Goal: Task Accomplishment & Management: Use online tool/utility

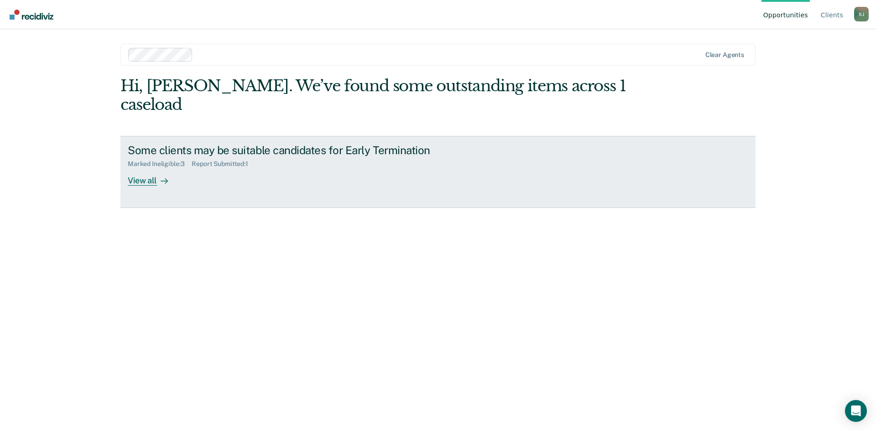
click at [196, 160] on div "Some clients may be suitable candidates for Early Termination Marked Ineligible…" at bounding box center [299, 165] width 342 height 42
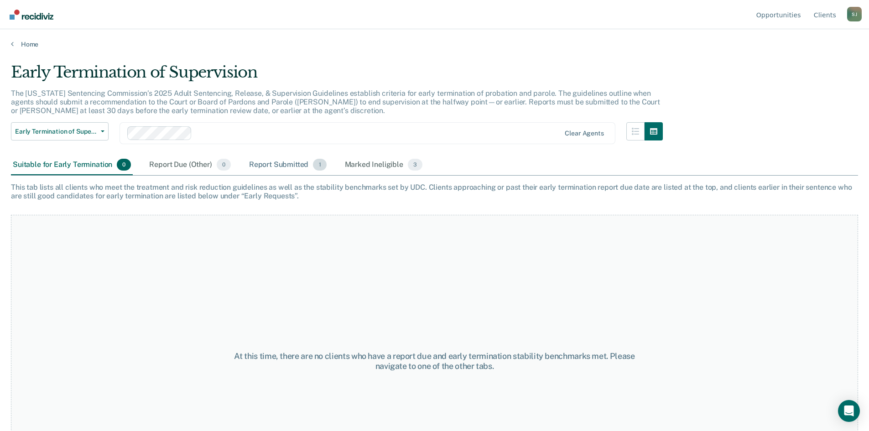
click at [283, 166] on div "Report Submitted 1" at bounding box center [287, 165] width 81 height 20
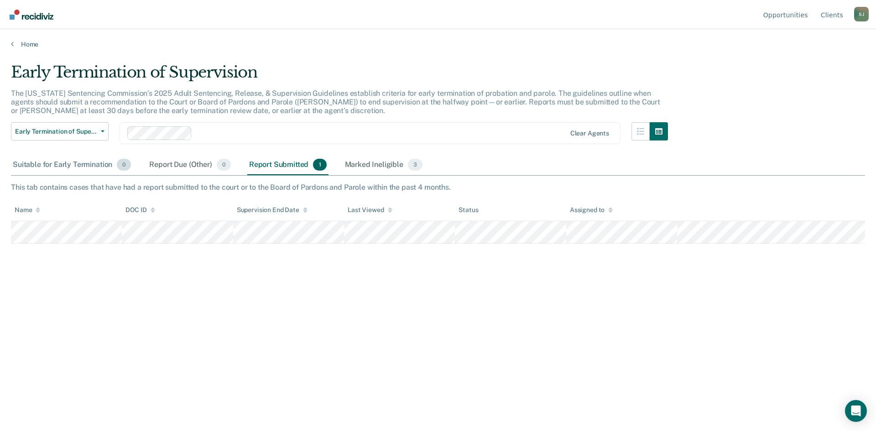
click at [101, 169] on div "Suitable for Early Termination 0" at bounding box center [72, 165] width 122 height 20
